Goal: Task Accomplishment & Management: Manage account settings

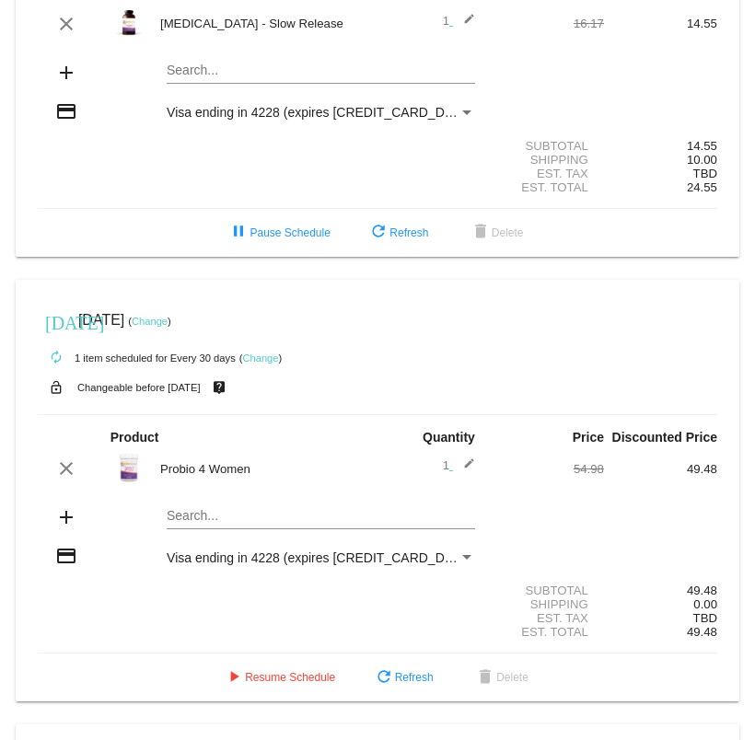
scroll to position [171, 0]
click at [280, 683] on span "play_arrow Resume Schedule" at bounding box center [279, 676] width 112 height 13
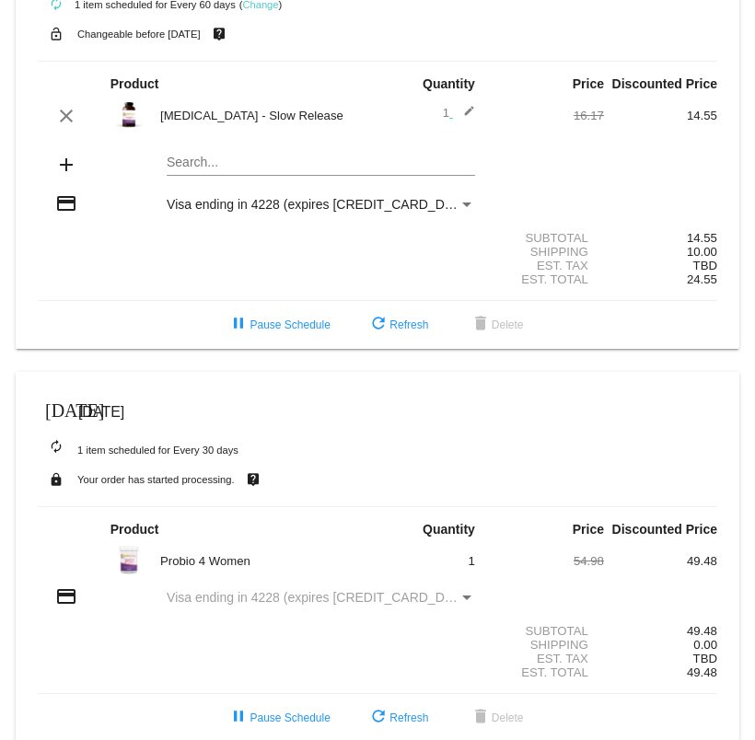
scroll to position [87, 0]
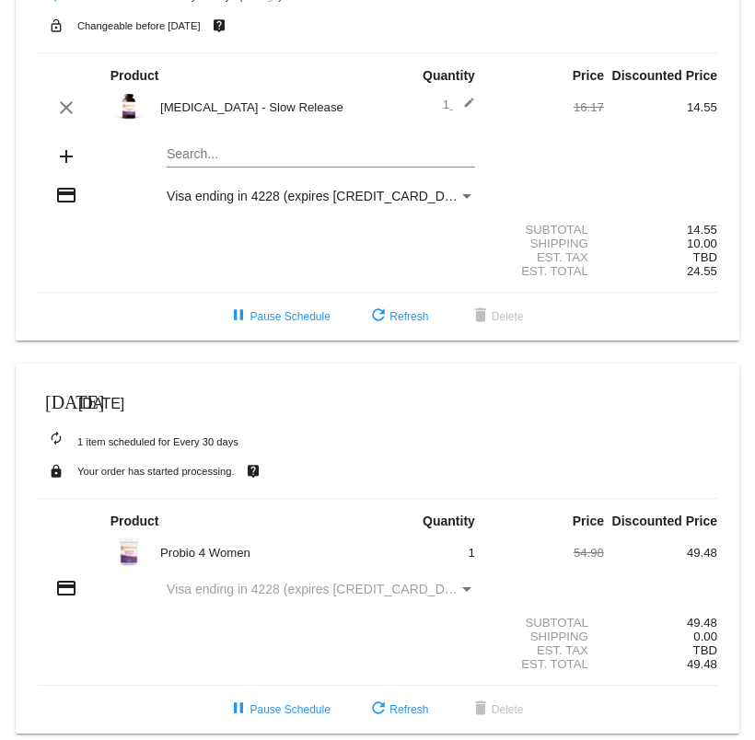
click at [462, 592] on div "Payment Method" at bounding box center [466, 589] width 9 height 5
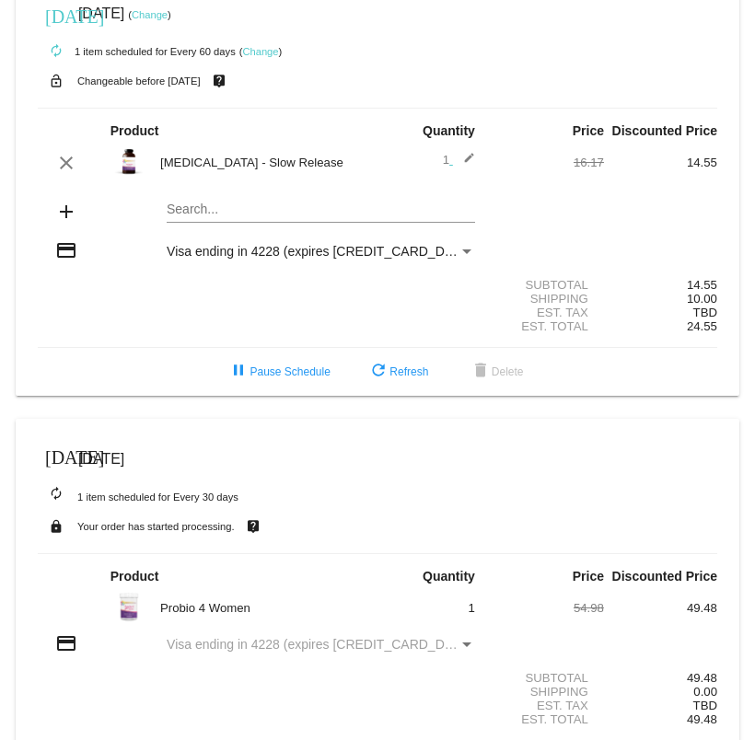
scroll to position [30, 0]
click at [459, 653] on div "Payment Method" at bounding box center [467, 645] width 17 height 15
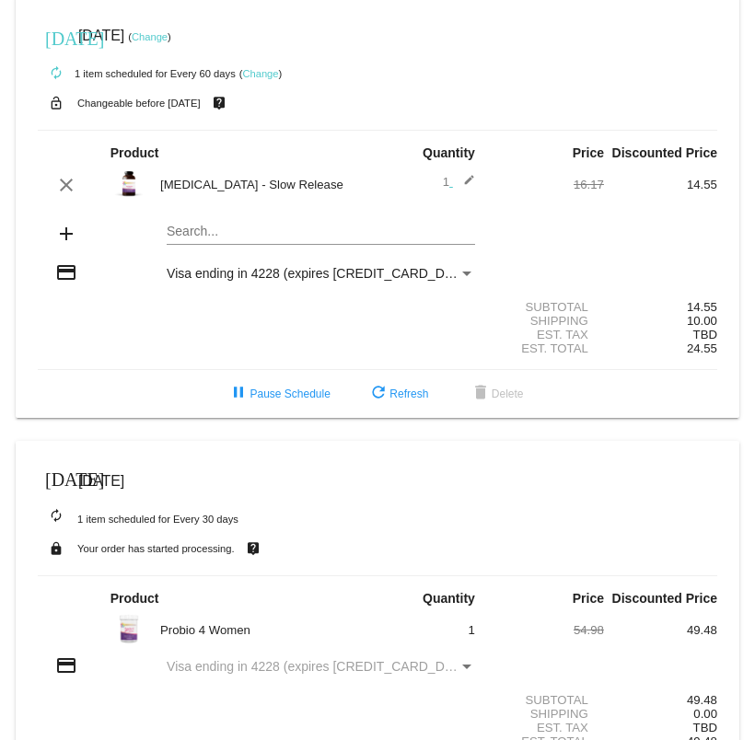
scroll to position [0, 0]
